Goal: Task Accomplishment & Management: Manage account settings

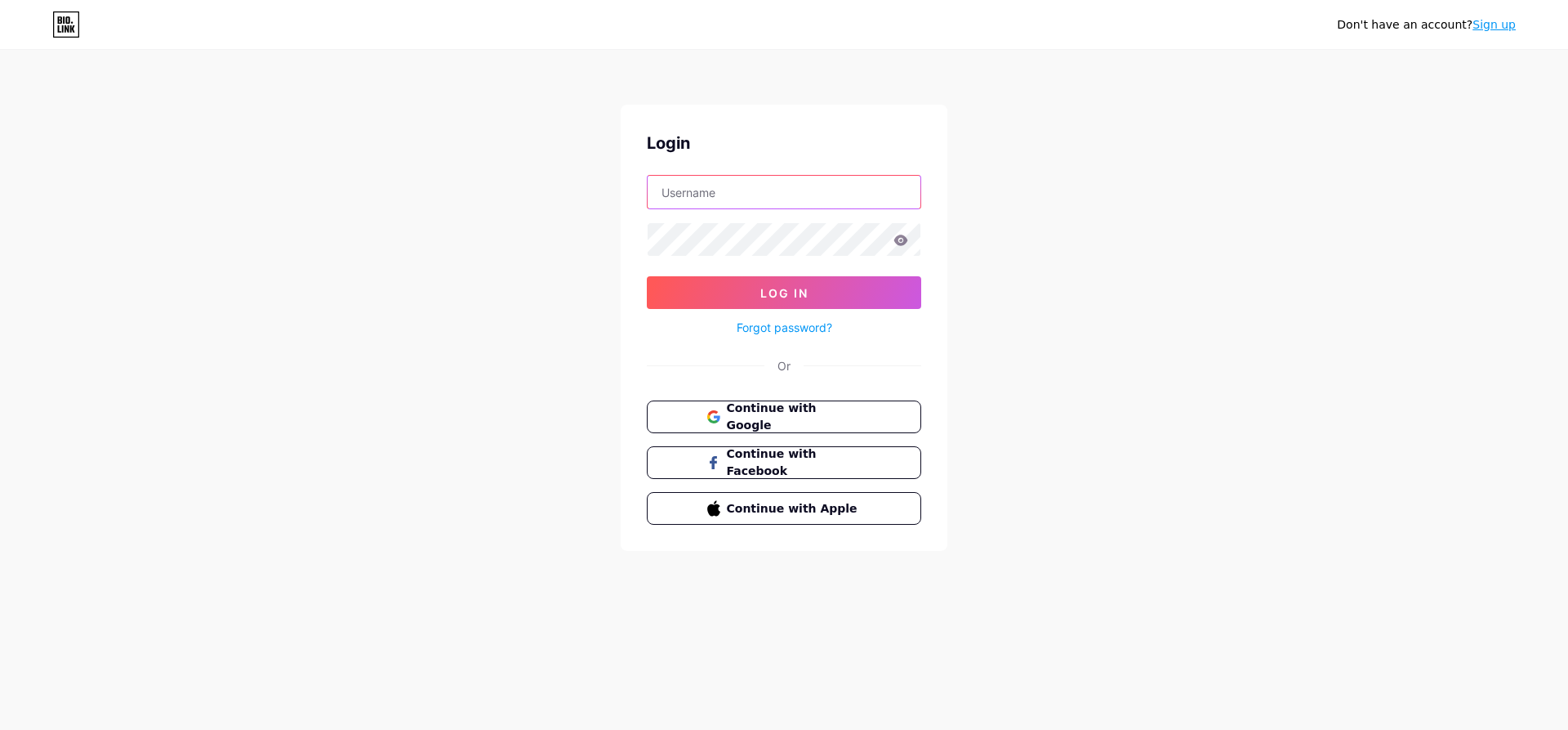
click at [709, 193] on input "text" at bounding box center [784, 192] width 273 height 33
click at [697, 408] on button "Continue with Google" at bounding box center [784, 417] width 278 height 34
